Goal: Navigation & Orientation: Find specific page/section

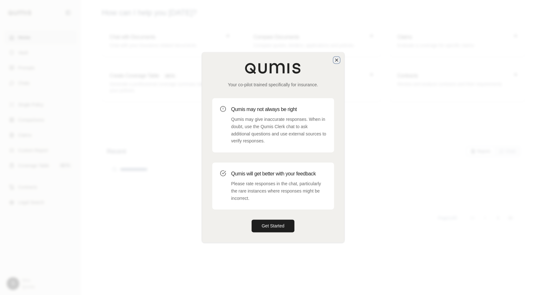
click at [336, 60] on icon "button" at bounding box center [336, 60] width 3 height 3
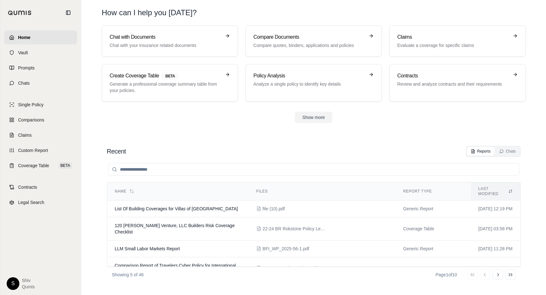
click at [12, 280] on html "Home Vault Prompts Chats Single Policy Comparisons Claims Custom Report Coverag…" at bounding box center [273, 147] width 546 height 295
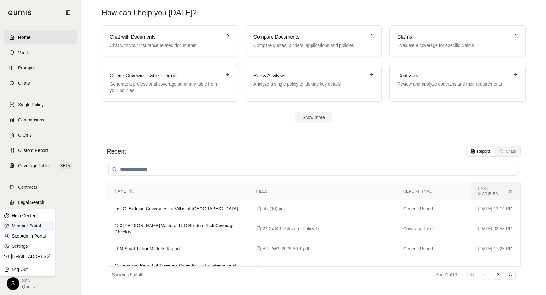
click at [39, 225] on link "Member Portal" at bounding box center [28, 226] width 52 height 10
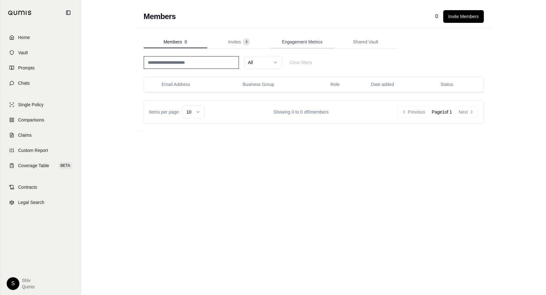
click at [301, 39] on span "Engagement Metrics" at bounding box center [302, 42] width 41 height 6
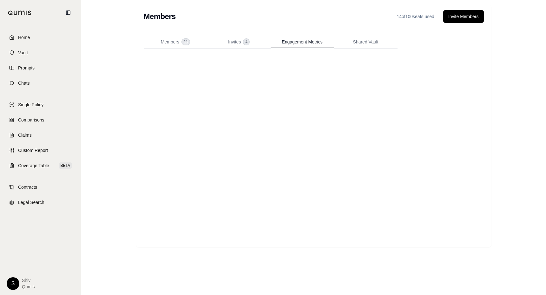
click at [265, 54] on div "Members 11 Invites 4 Engagement Metrics Shared Vault" at bounding box center [314, 138] width 340 height 204
click at [12, 282] on html "Home Vault Prompts Chats Single Policy Comparisons Claims Custom Report Coverag…" at bounding box center [273, 147] width 546 height 295
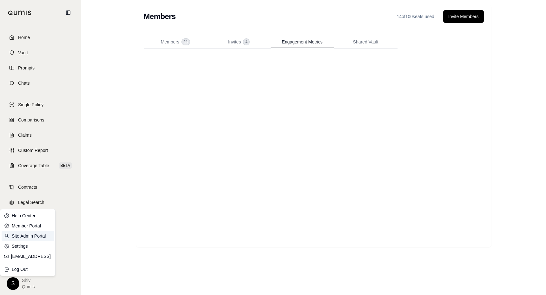
click at [34, 235] on link "Site Admin Portal" at bounding box center [28, 236] width 52 height 10
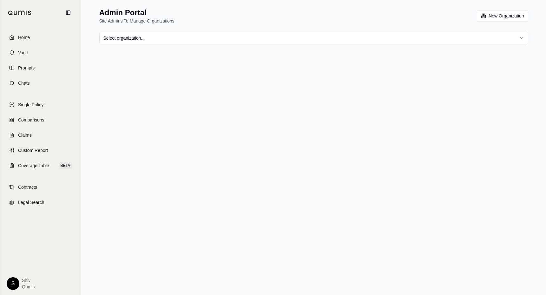
click at [420, 34] on html "Home Vault Prompts Chats Single Policy Comparisons Claims Custom Report Coverag…" at bounding box center [273, 147] width 546 height 295
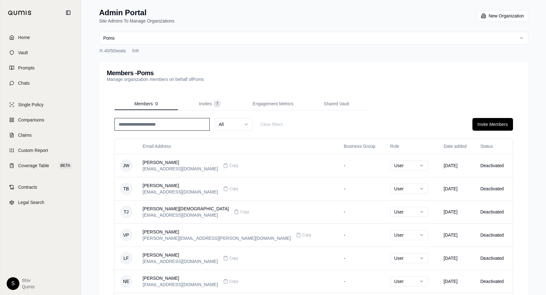
click at [288, 96] on div "Members 0 Invites 7 Engagement Metrics Shared Vault All Clear filters Invite Me…" at bounding box center [313, 257] width 413 height 334
click at [281, 101] on span "Engagement Metrics" at bounding box center [272, 103] width 41 height 6
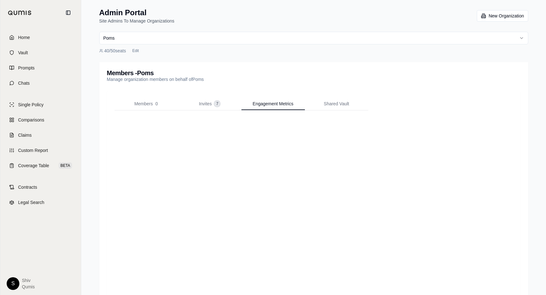
scroll to position [29, 0]
click at [227, 39] on html "Home Vault Prompts Chats Single Policy Comparisons Claims Custom Report Coverag…" at bounding box center [273, 147] width 546 height 295
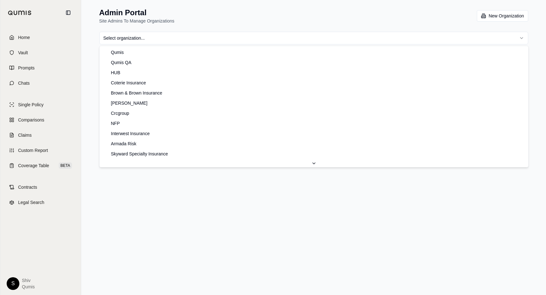
scroll to position [305, 0]
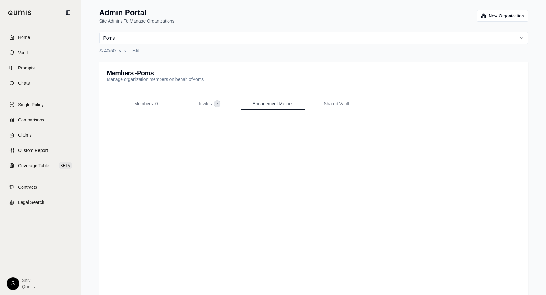
click at [268, 103] on span "Engagement Metrics" at bounding box center [272, 103] width 41 height 6
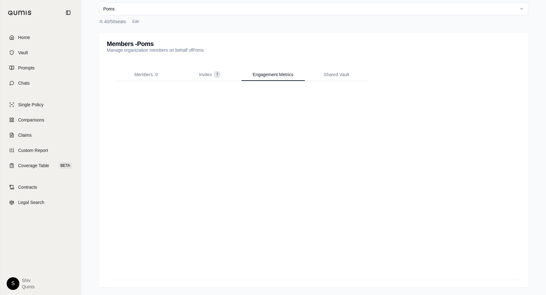
scroll to position [0, 0]
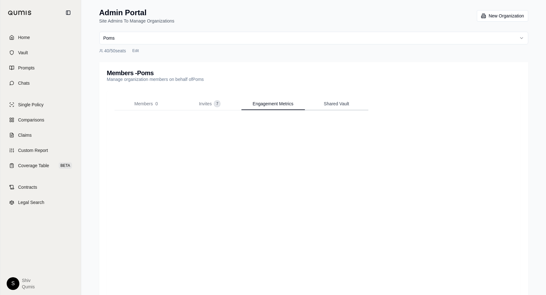
click at [346, 104] on span "Shared Vault" at bounding box center [336, 103] width 25 height 6
click at [223, 134] on html "Home Vault Prompts Chats Single Policy Comparisons Claims Custom Report Coverag…" at bounding box center [273, 147] width 546 height 295
click at [222, 134] on html "Home Vault Prompts Chats Single Policy Comparisons Claims Custom Report Coverag…" at bounding box center [273, 147] width 546 height 295
click at [151, 105] on span "Members" at bounding box center [143, 103] width 18 height 6
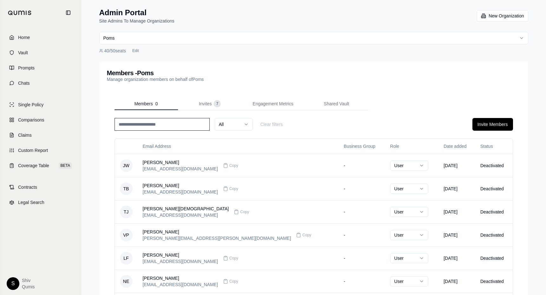
click at [14, 282] on html "Home Vault Prompts Chats Single Policy Comparisons Claims Custom Report Coverag…" at bounding box center [273, 219] width 546 height 439
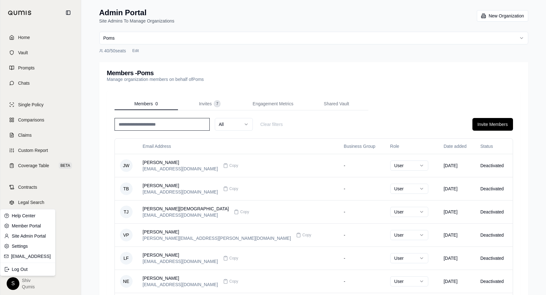
click at [209, 100] on html "Home Vault Prompts Chats Single Policy Comparisons Claims Custom Report Coverag…" at bounding box center [273, 219] width 546 height 439
click at [12, 284] on html "Home Vault Prompts Chats Single Policy Comparisons Claims Custom Report Coverag…" at bounding box center [273, 219] width 546 height 439
click at [34, 269] on div "Log Out" at bounding box center [28, 269] width 52 height 10
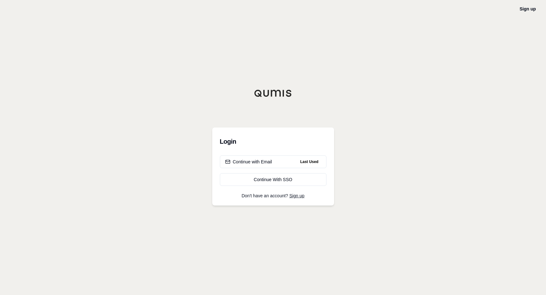
click at [163, 73] on div "Sign up Login Continue with Email Last Used Continue With SSO Don't have an acc…" at bounding box center [273, 147] width 546 height 295
